Goal: Navigation & Orientation: Find specific page/section

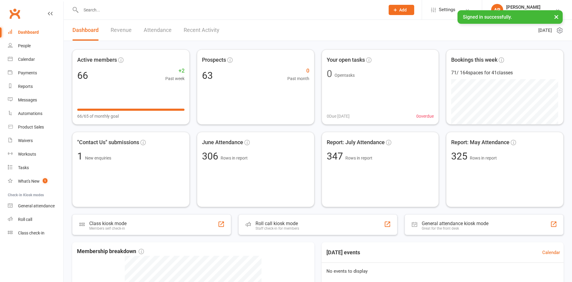
click at [121, 29] on link "Revenue" at bounding box center [121, 30] width 21 height 21
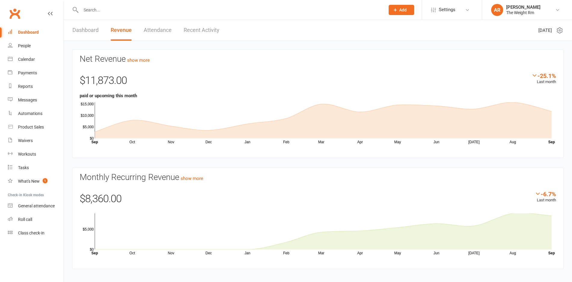
click at [203, 29] on link "Recent Activity" at bounding box center [202, 30] width 36 height 21
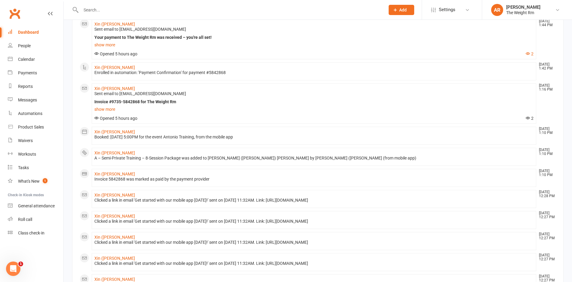
scroll to position [120, 0]
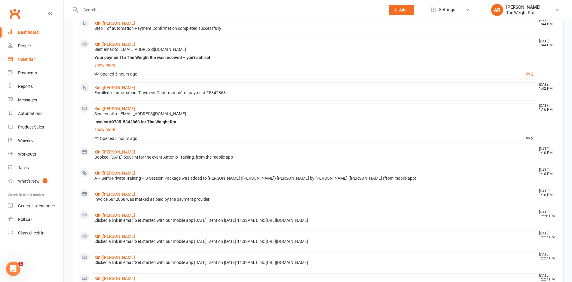
click at [18, 59] on link "Calendar" at bounding box center [36, 60] width 56 height 14
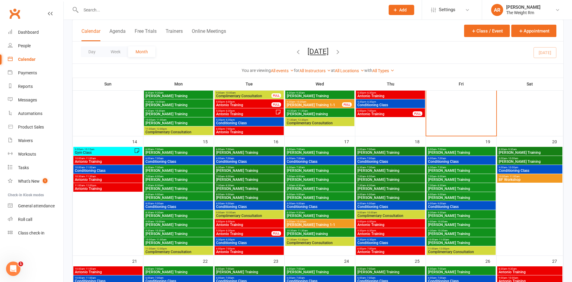
scroll to position [237, 0]
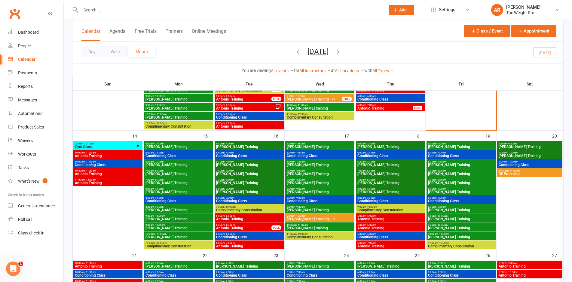
click at [118, 147] on span "Gym Class" at bounding box center [105, 147] width 60 height 4
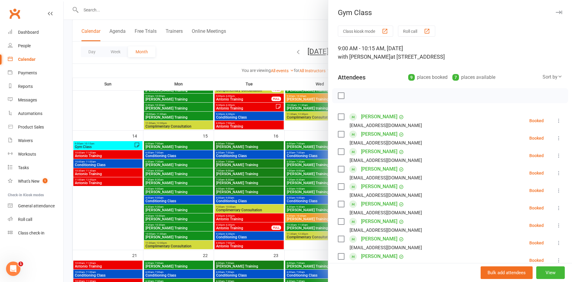
click at [118, 147] on div at bounding box center [318, 141] width 508 height 282
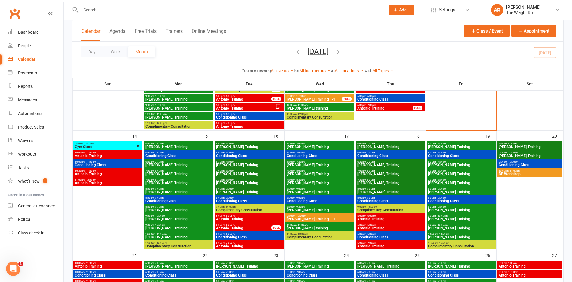
click at [116, 155] on span "Antonio Training" at bounding box center [108, 156] width 67 height 4
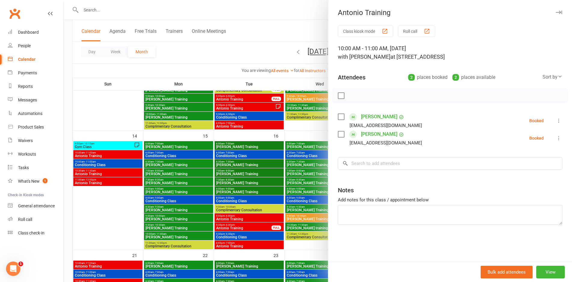
click at [116, 155] on div at bounding box center [318, 141] width 508 height 282
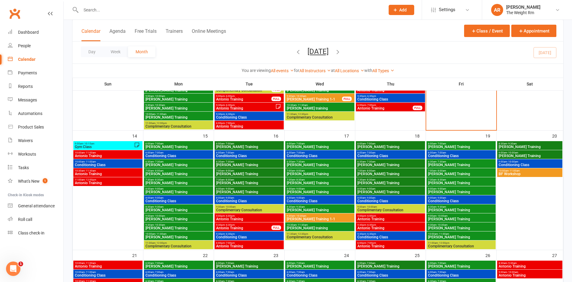
click at [115, 172] on span "Antonio Training" at bounding box center [108, 174] width 67 height 4
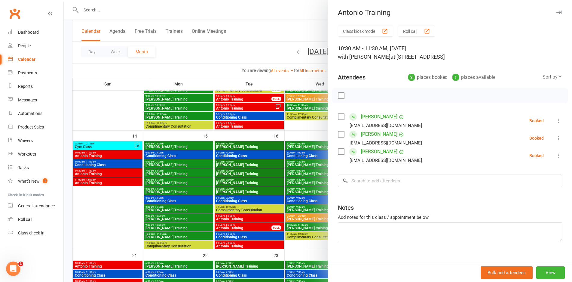
click at [116, 177] on div at bounding box center [318, 141] width 508 height 282
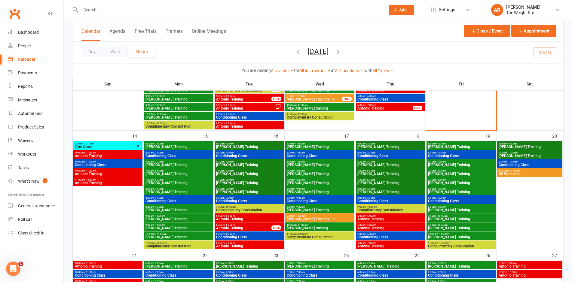
click at [114, 182] on span "Antonio Training" at bounding box center [108, 183] width 67 height 4
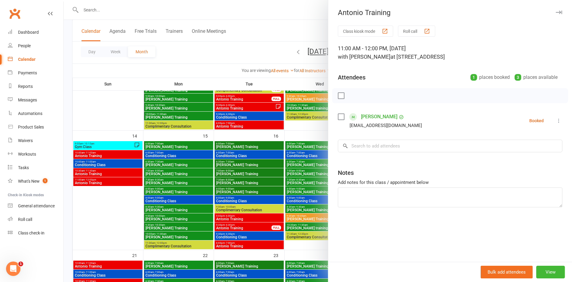
click at [114, 182] on div at bounding box center [318, 141] width 508 height 282
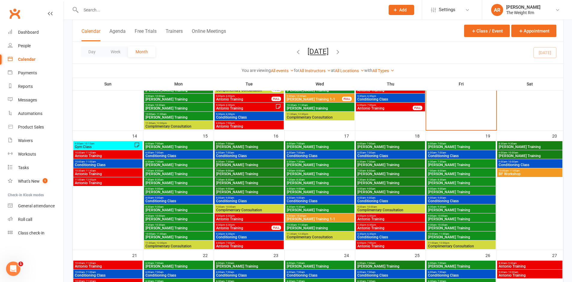
click at [190, 145] on span "[PERSON_NAME] Training" at bounding box center [178, 147] width 67 height 4
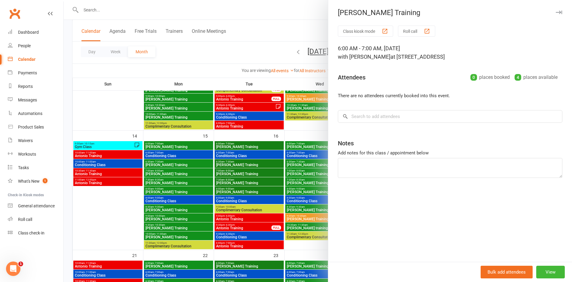
click at [190, 145] on div at bounding box center [318, 141] width 508 height 282
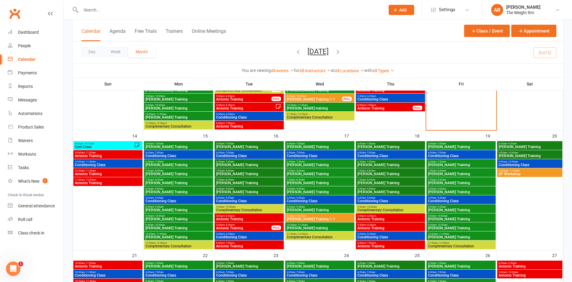
click at [190, 154] on span "Conditioning Class" at bounding box center [178, 156] width 67 height 4
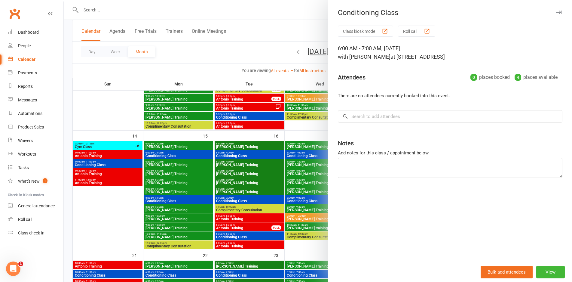
click at [190, 154] on div at bounding box center [318, 141] width 508 height 282
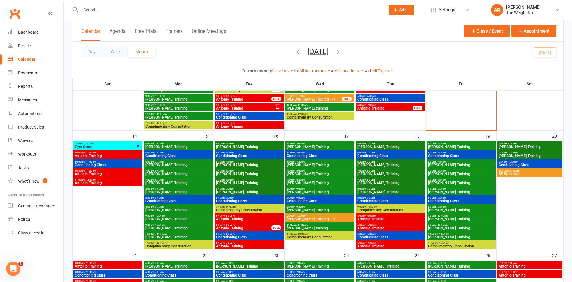
click at [190, 161] on span "6:30am - 7:30am" at bounding box center [178, 161] width 67 height 3
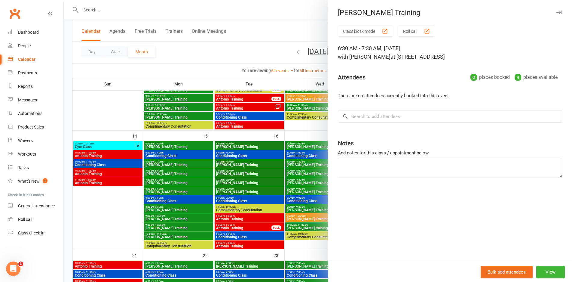
click at [190, 161] on div at bounding box center [318, 141] width 508 height 282
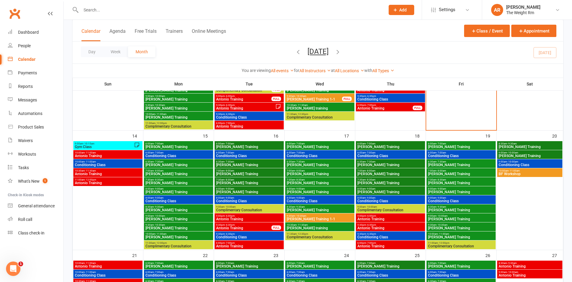
click at [250, 219] on span "Antonio Training" at bounding box center [249, 219] width 67 height 4
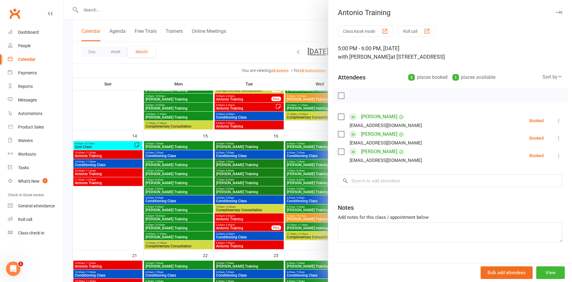
click at [250, 219] on div at bounding box center [318, 141] width 508 height 282
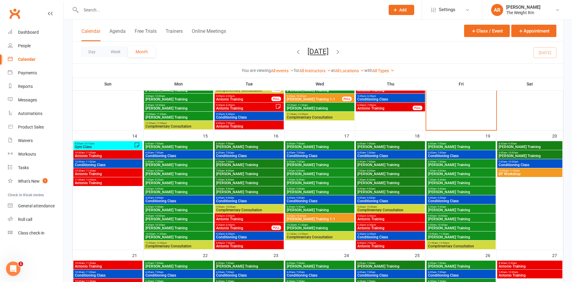
click at [249, 230] on div "5:30pm - 6:30pm Antonio Training FULL" at bounding box center [249, 226] width 69 height 9
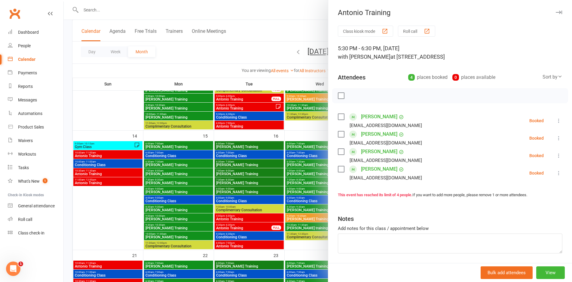
click at [249, 230] on div at bounding box center [318, 141] width 508 height 282
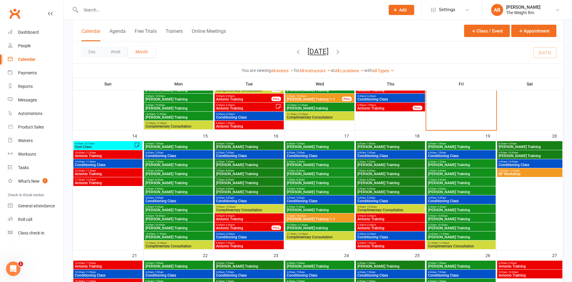
click at [250, 235] on span "Conditioning Class" at bounding box center [249, 237] width 67 height 4
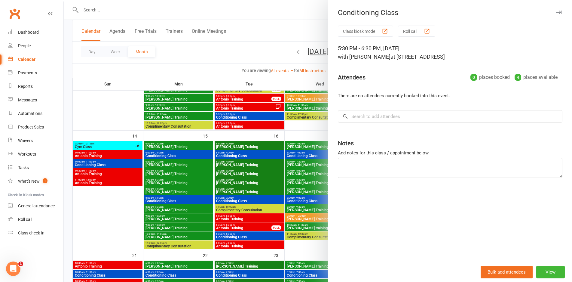
click at [250, 235] on div at bounding box center [318, 141] width 508 height 282
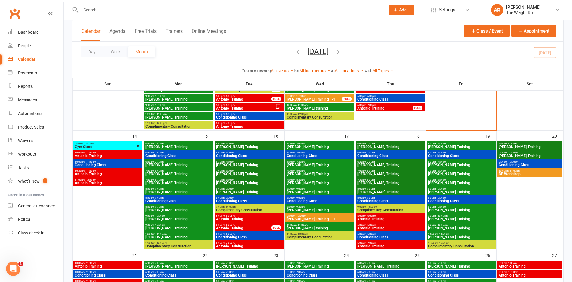
click at [252, 245] on span "Antonio Training" at bounding box center [249, 246] width 67 height 4
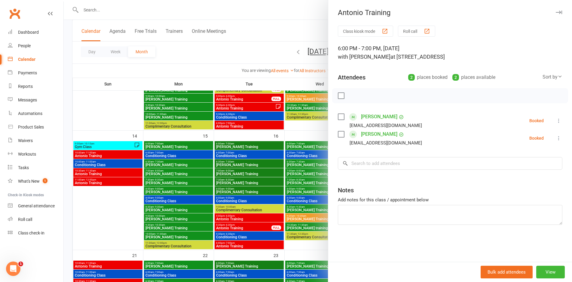
click at [252, 245] on div at bounding box center [318, 141] width 508 height 282
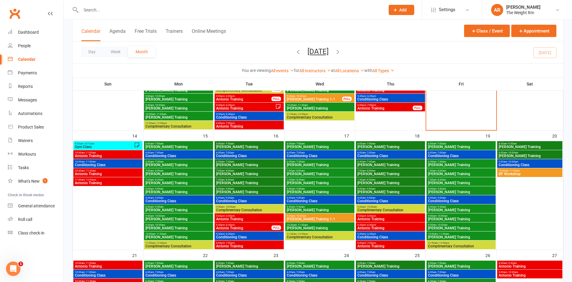
click at [376, 217] on span "Antonio Training" at bounding box center [390, 219] width 67 height 4
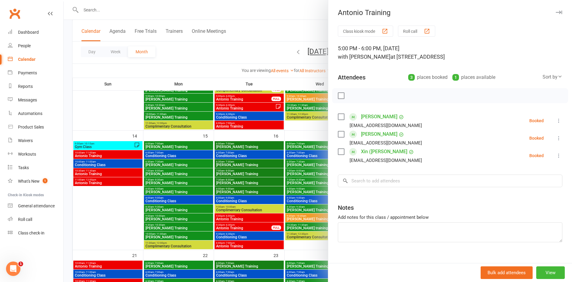
click at [304, 213] on div at bounding box center [318, 141] width 508 height 282
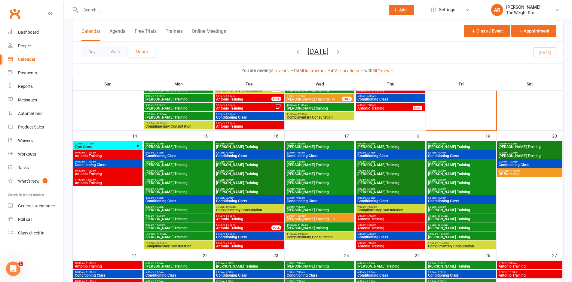
click at [362, 226] on span "Antonio Training" at bounding box center [390, 228] width 67 height 4
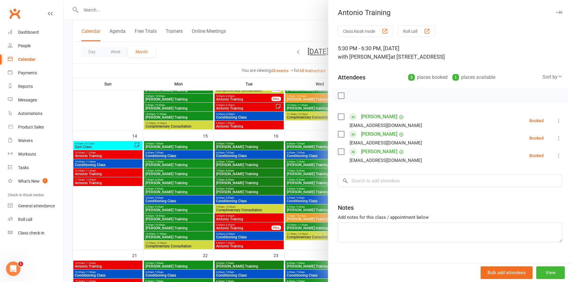
click at [288, 222] on div at bounding box center [318, 141] width 508 height 282
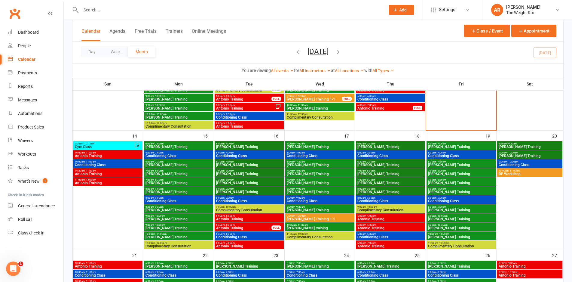
click at [361, 233] on span "5:30pm - 6:30pm" at bounding box center [390, 233] width 67 height 3
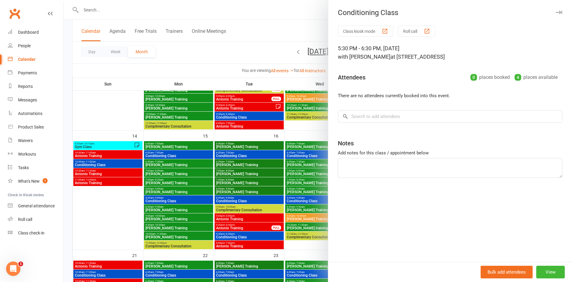
click at [304, 221] on div at bounding box center [318, 141] width 508 height 282
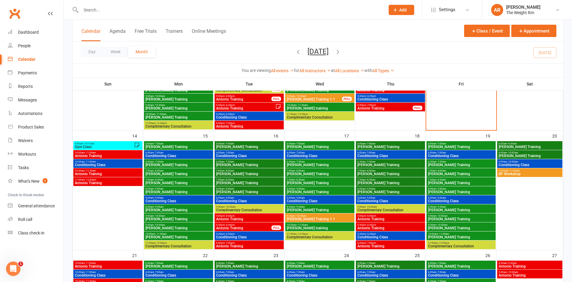
click at [385, 244] on span "Antonio Training" at bounding box center [390, 246] width 67 height 4
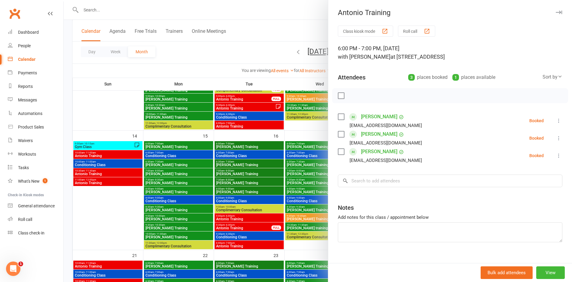
click at [272, 208] on div at bounding box center [318, 141] width 508 height 282
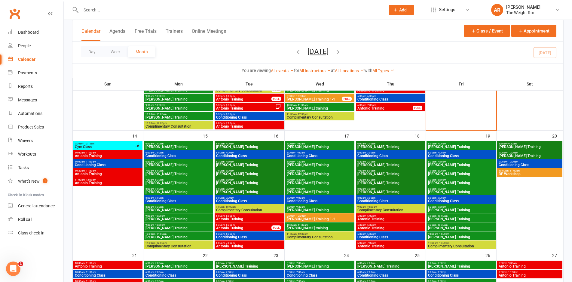
click at [364, 218] on span "Antonio Training" at bounding box center [390, 219] width 67 height 4
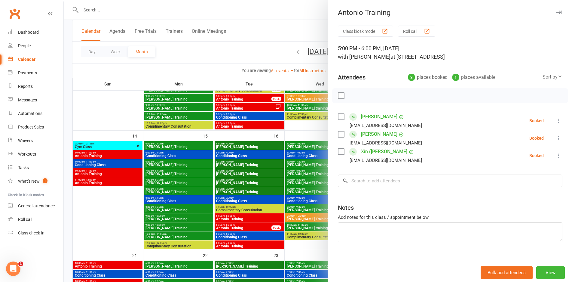
click at [267, 203] on div at bounding box center [318, 141] width 508 height 282
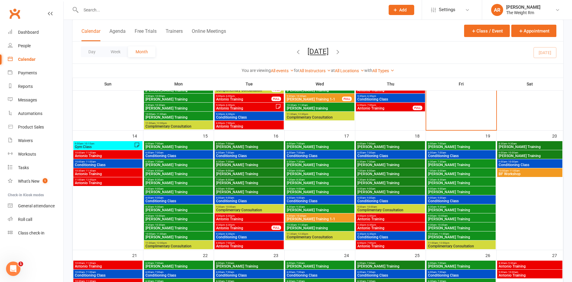
click at [457, 156] on span "Conditioning Class" at bounding box center [461, 156] width 67 height 4
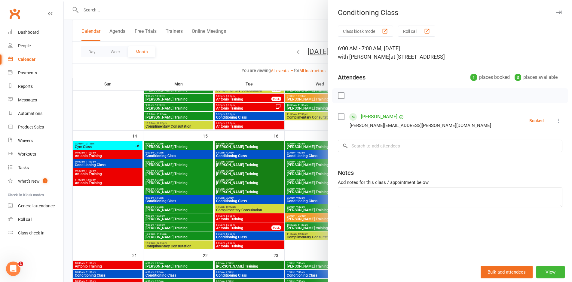
click at [271, 181] on div at bounding box center [318, 141] width 508 height 282
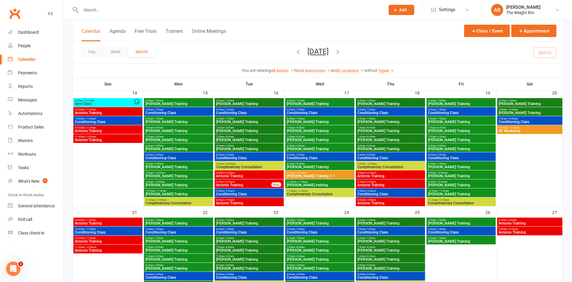
scroll to position [280, 0]
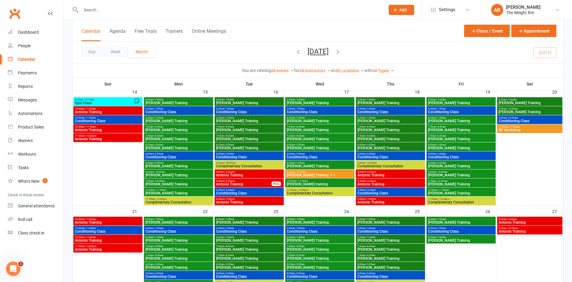
click at [521, 128] on span "BF Workshop" at bounding box center [529, 130] width 63 height 4
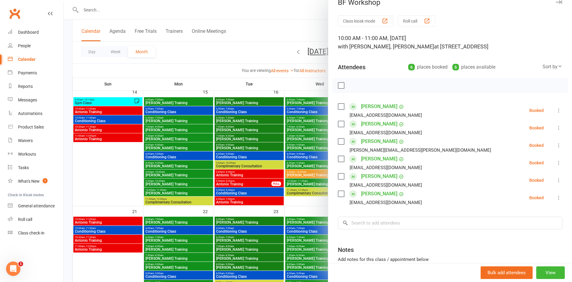
scroll to position [20, 0]
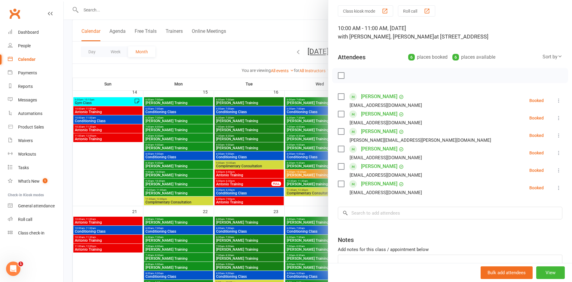
click at [292, 155] on div at bounding box center [318, 141] width 508 height 282
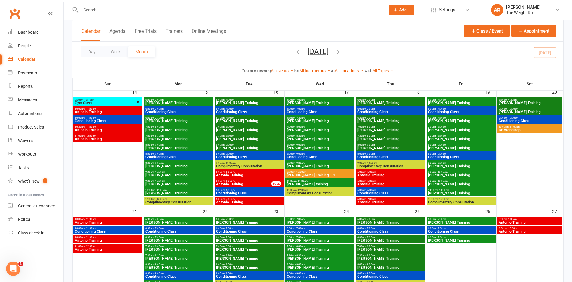
click at [136, 221] on span "Antonio Training" at bounding box center [108, 222] width 67 height 4
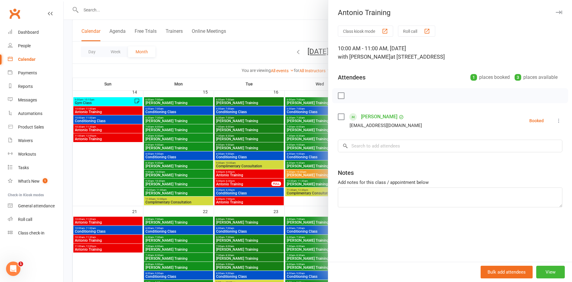
click at [130, 230] on div at bounding box center [318, 141] width 508 height 282
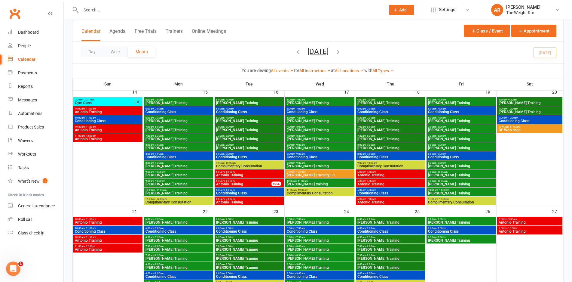
click at [130, 230] on span "Conditioning Class" at bounding box center [108, 231] width 67 height 4
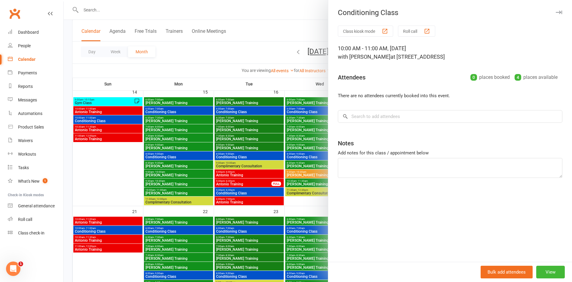
click at [130, 230] on div at bounding box center [318, 141] width 508 height 282
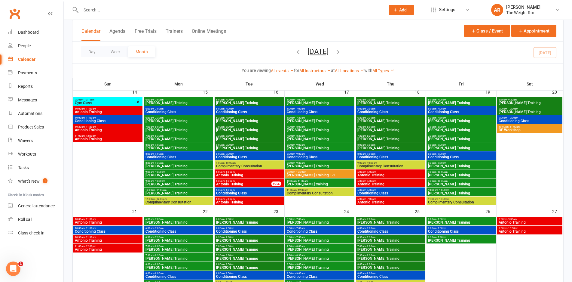
click at [129, 239] on span "Antonio Training" at bounding box center [108, 240] width 67 height 4
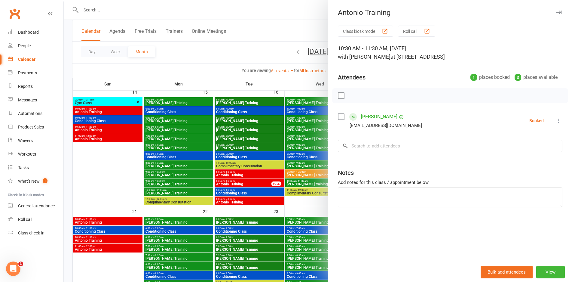
click at [129, 239] on div at bounding box center [318, 141] width 508 height 282
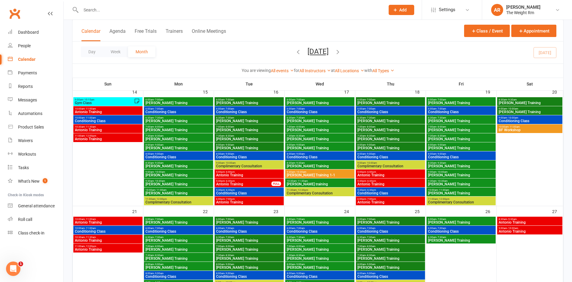
click at [127, 246] on span "11:00am - 12:00pm" at bounding box center [108, 246] width 67 height 3
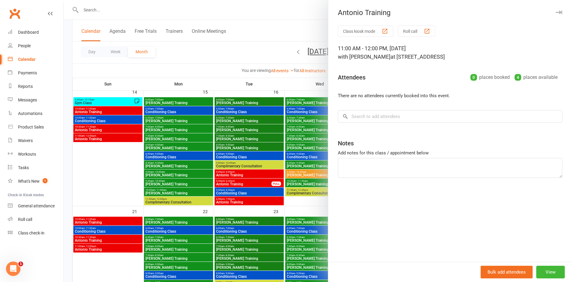
click at [127, 246] on div at bounding box center [318, 141] width 508 height 282
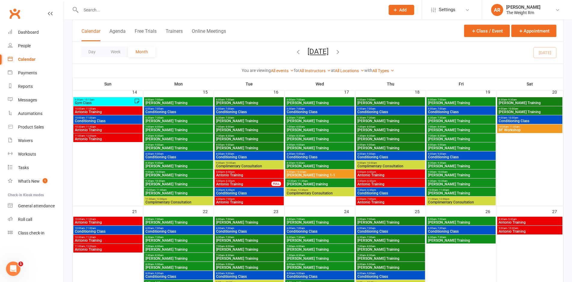
click at [527, 221] on span "Antonio Training" at bounding box center [529, 222] width 63 height 4
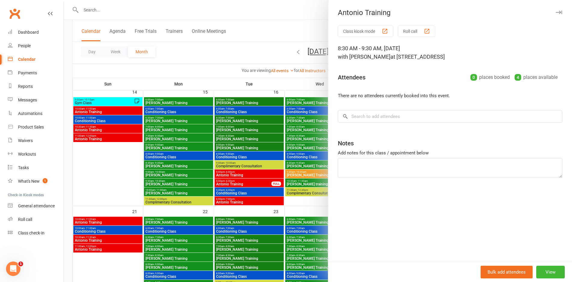
click at [288, 230] on div at bounding box center [318, 141] width 508 height 282
